Goal: Manage account settings

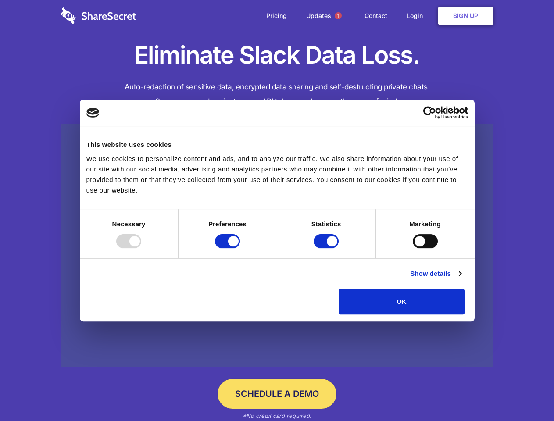
click at [141, 248] on div at bounding box center [128, 241] width 25 height 14
click at [240, 248] on input "Preferences" at bounding box center [227, 241] width 25 height 14
checkbox input "false"
click at [327, 248] on input "Statistics" at bounding box center [326, 241] width 25 height 14
checkbox input "false"
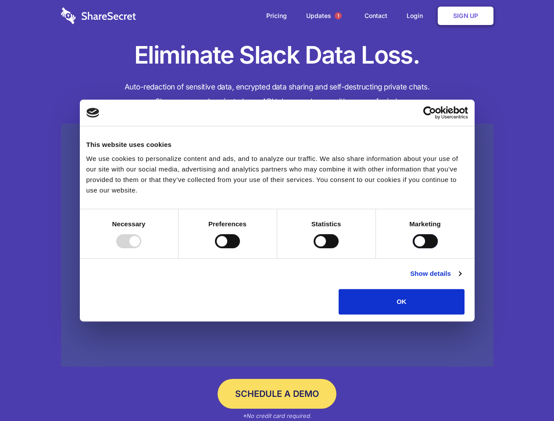
click at [413, 248] on input "Marketing" at bounding box center [425, 241] width 25 height 14
checkbox input "true"
